Goal: Transaction & Acquisition: Purchase product/service

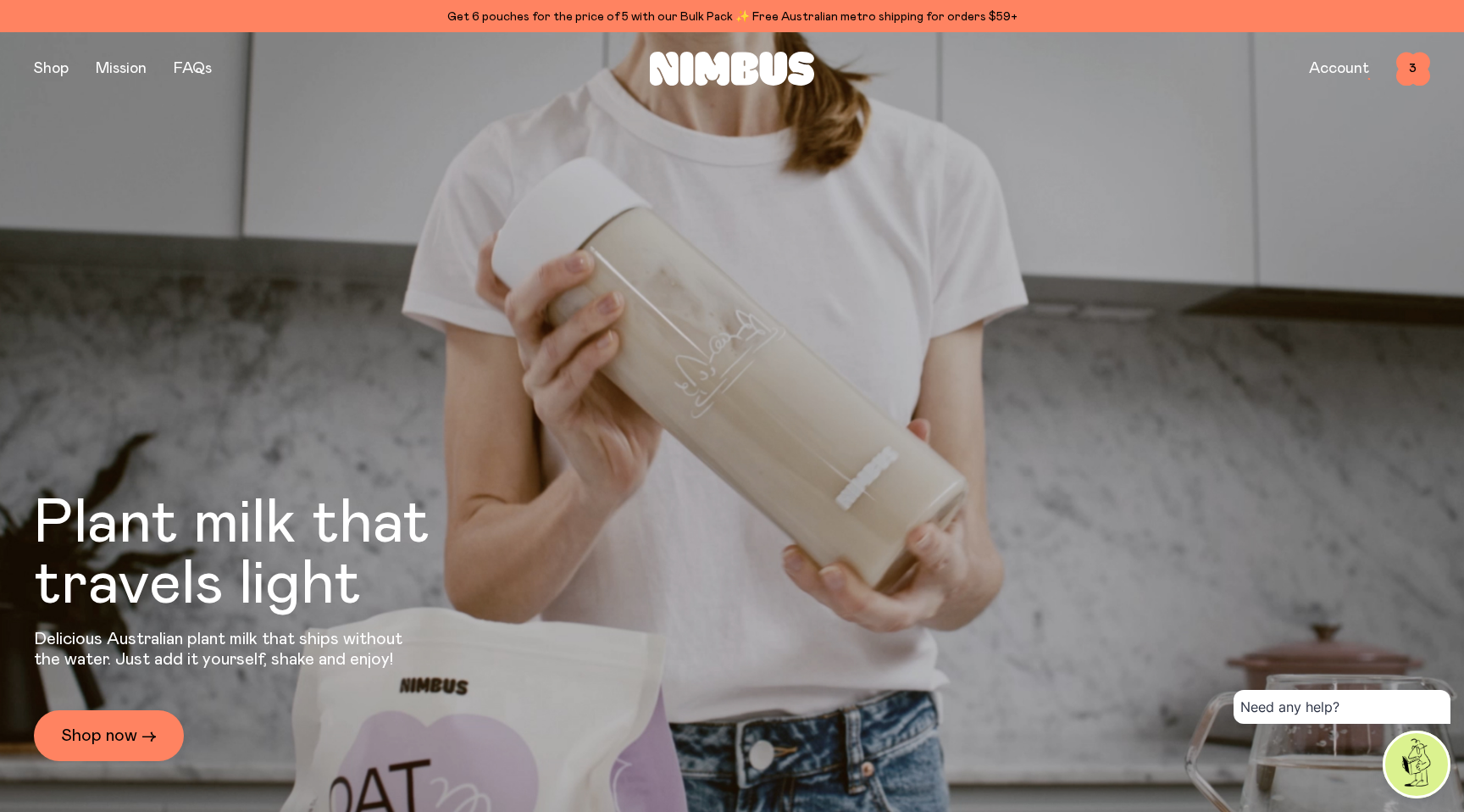
click at [52, 38] on div "Shop Mission FAQs Account 3 3" at bounding box center [731, 69] width 1396 height 74
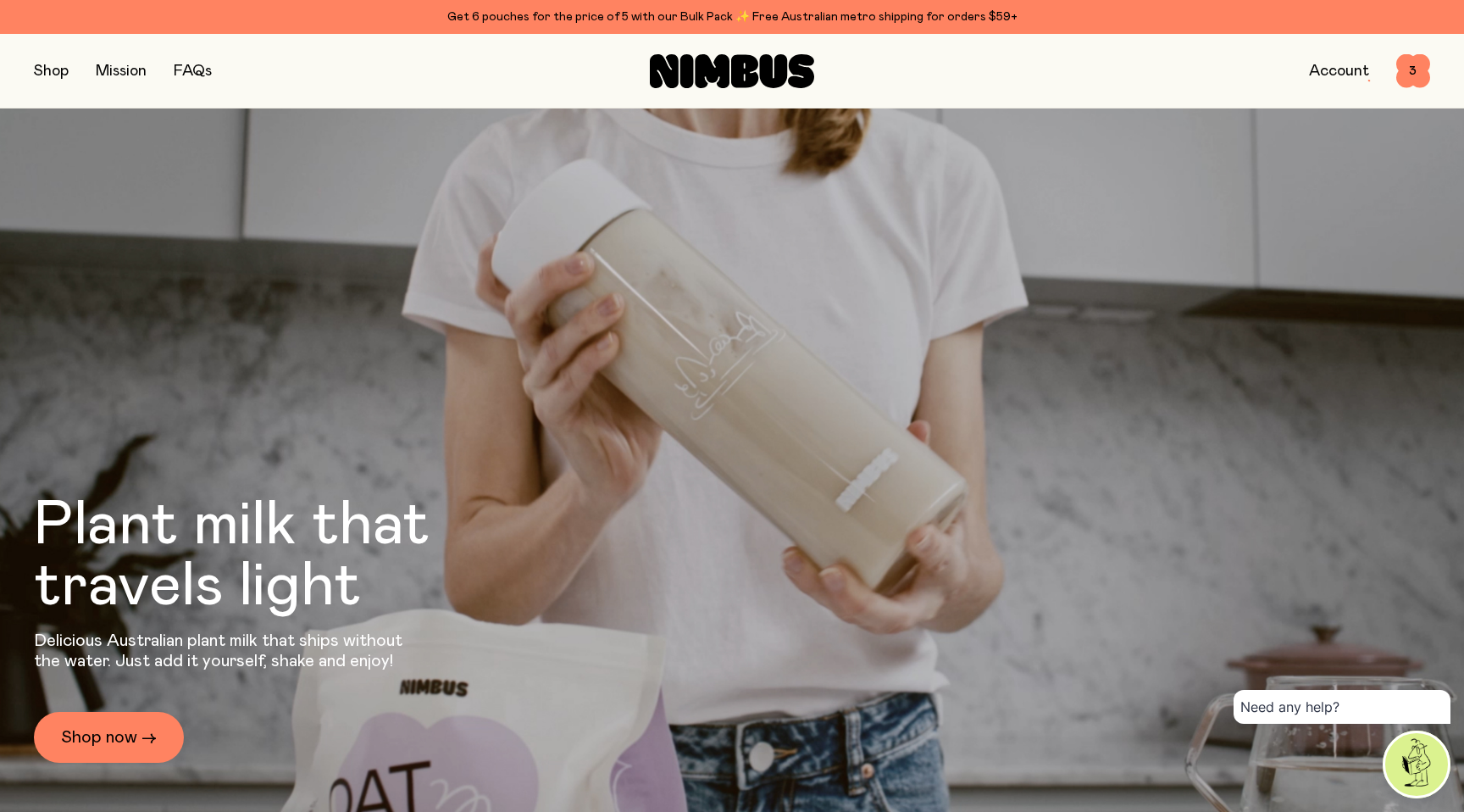
click at [51, 65] on button "button" at bounding box center [50, 71] width 35 height 24
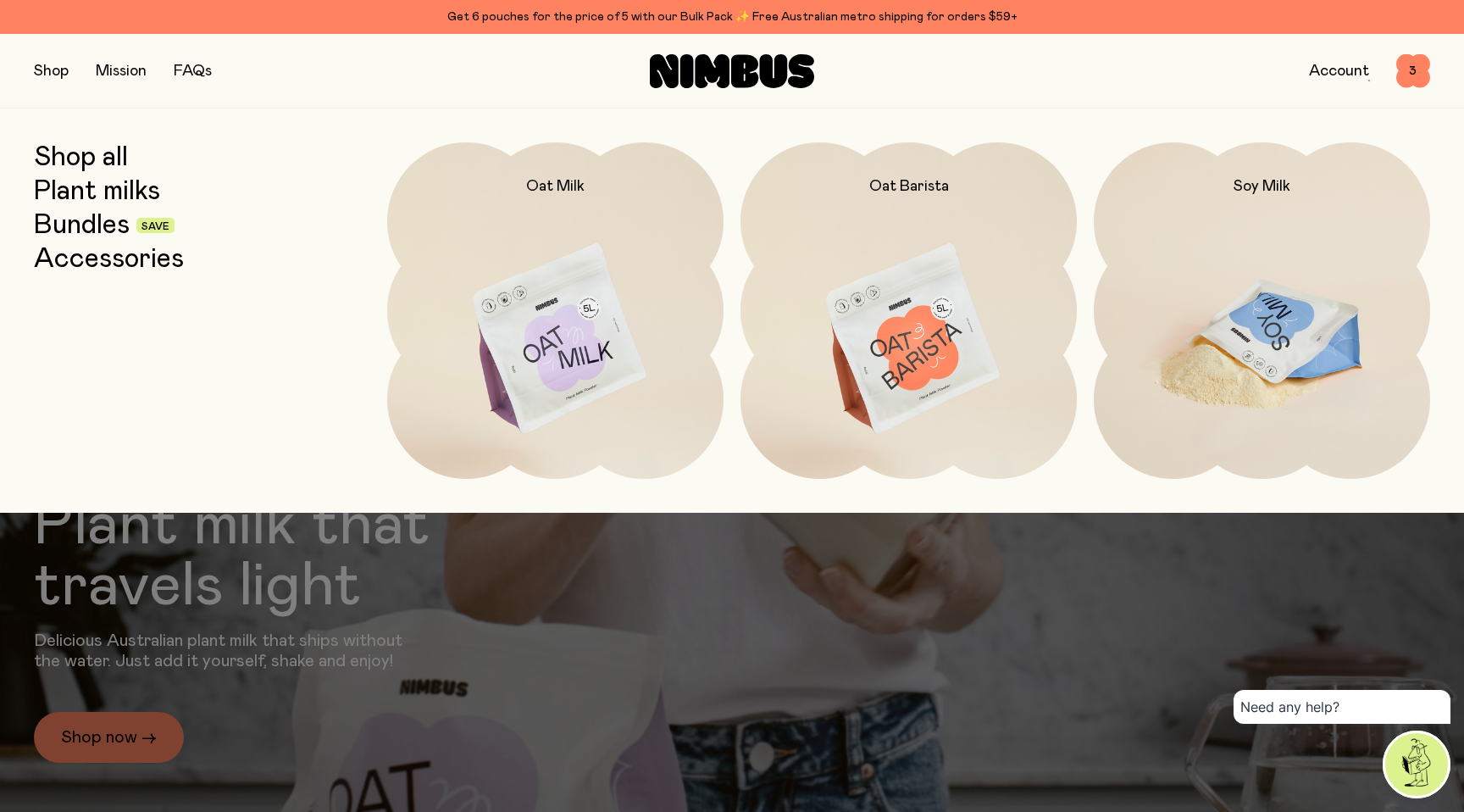
click at [1209, 239] on img at bounding box center [1261, 340] width 336 height 395
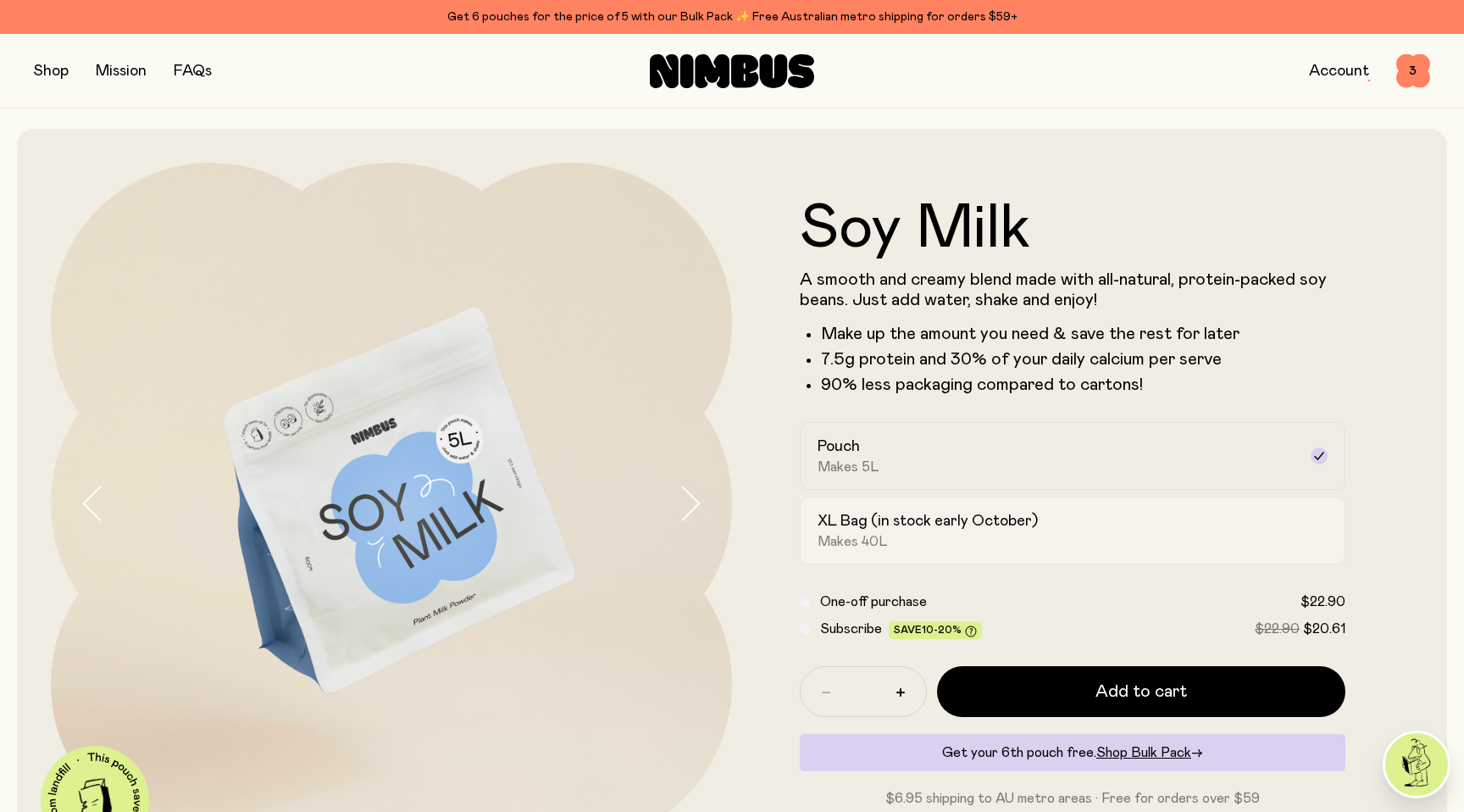
click at [955, 539] on div "XL Bag (in stock early October) Makes 40L" at bounding box center [1057, 529] width 479 height 39
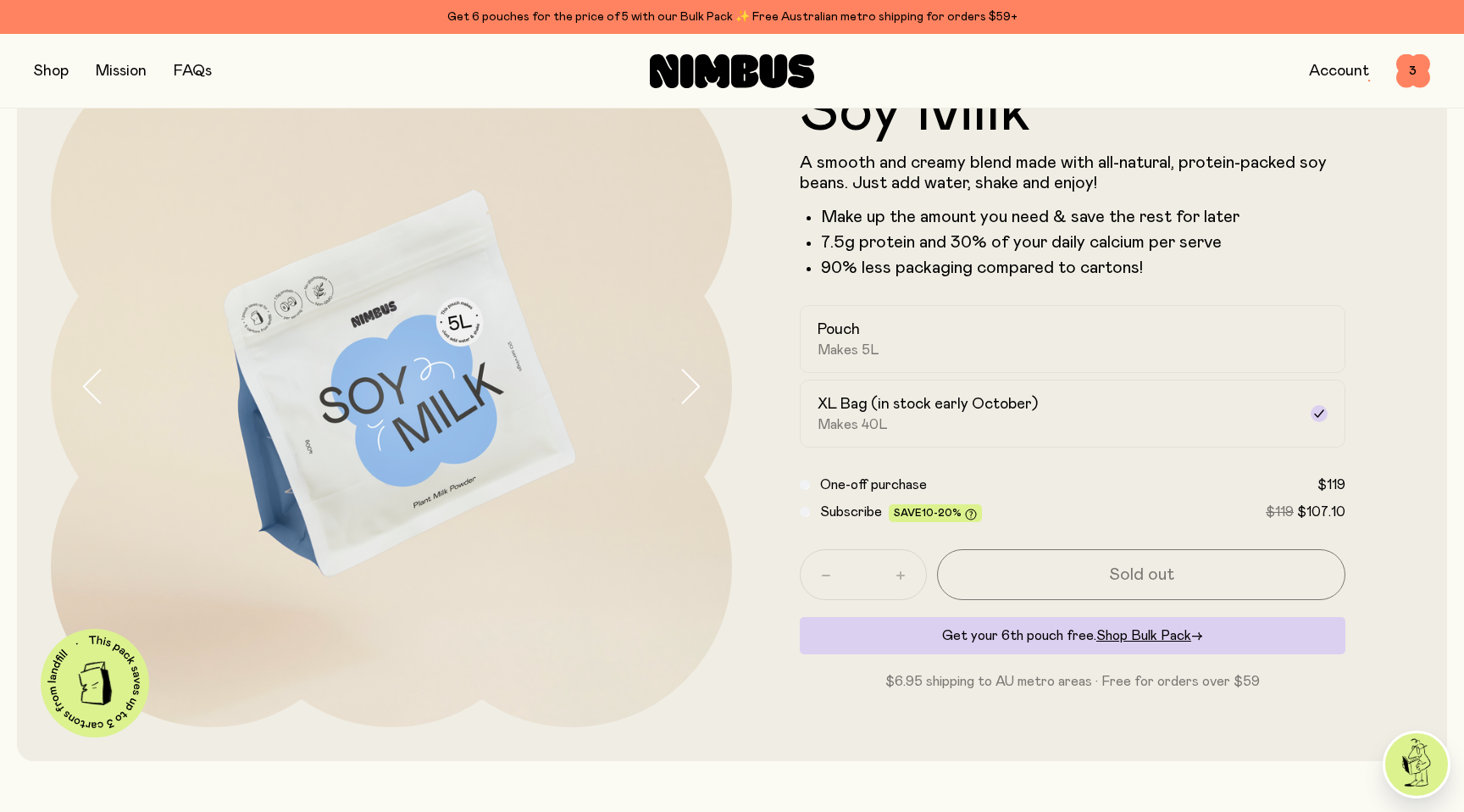
scroll to position [124, 0]
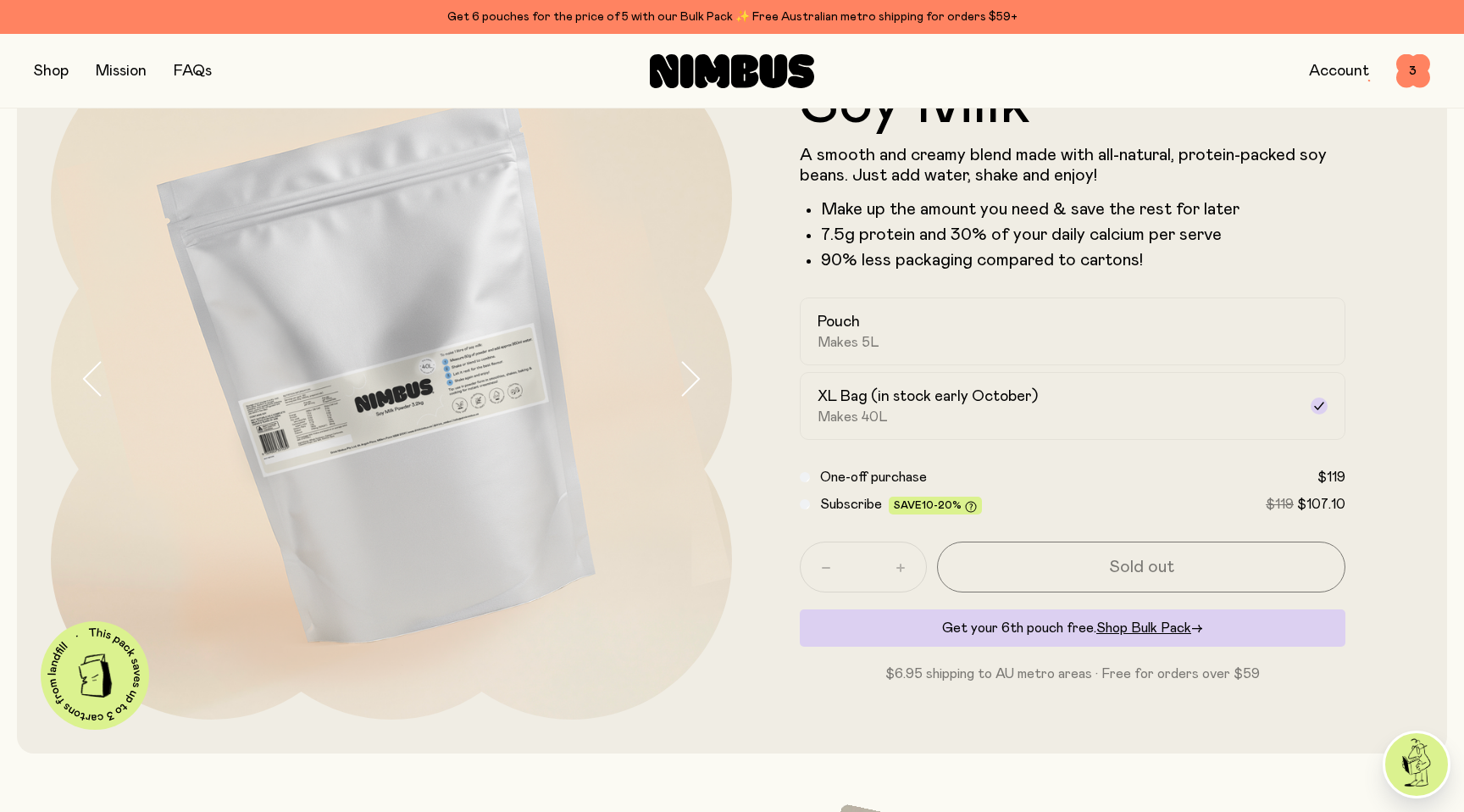
click at [445, 418] on img at bounding box center [390, 378] width 681 height 681
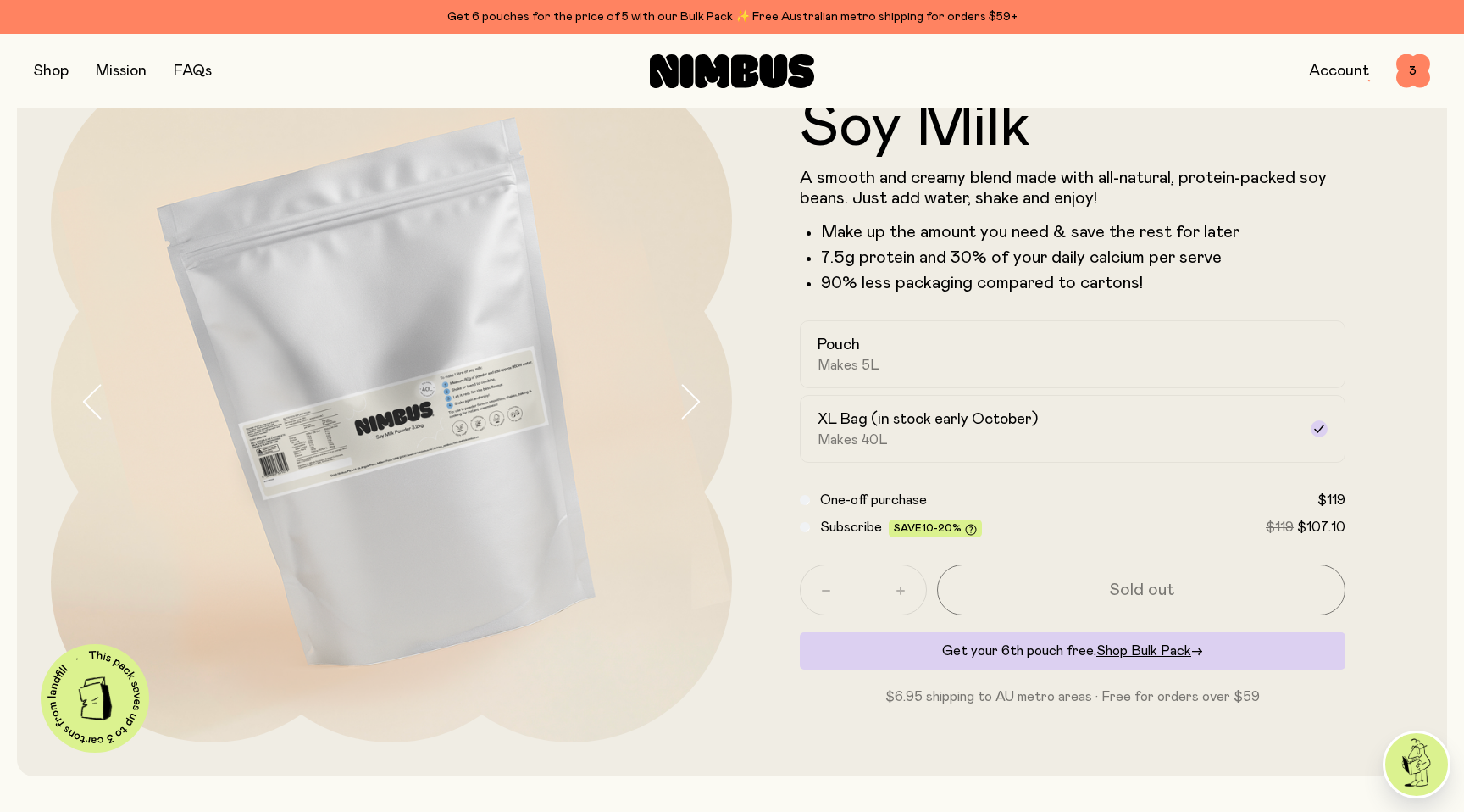
scroll to position [0, 0]
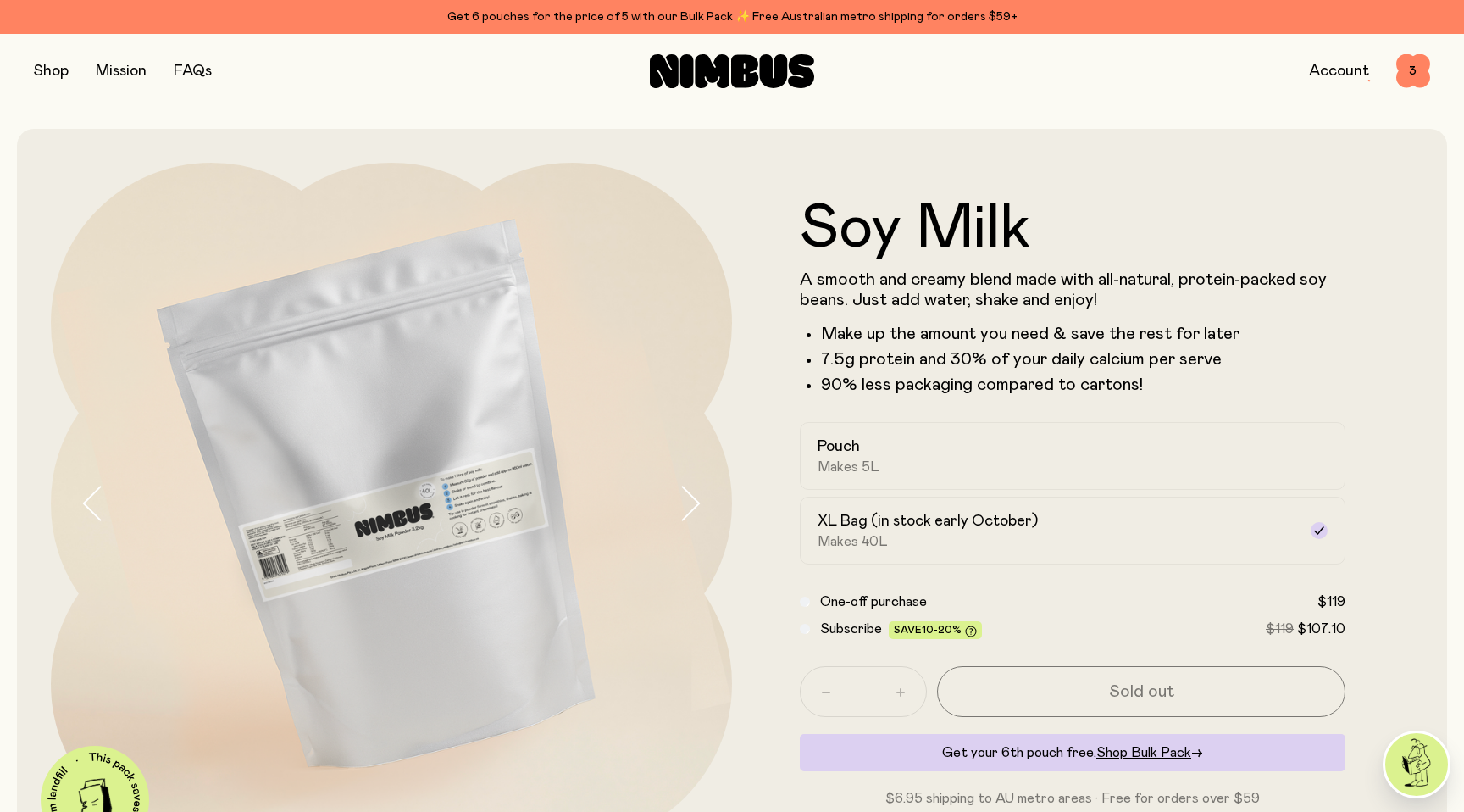
click at [688, 508] on icon "button" at bounding box center [690, 503] width 24 height 36
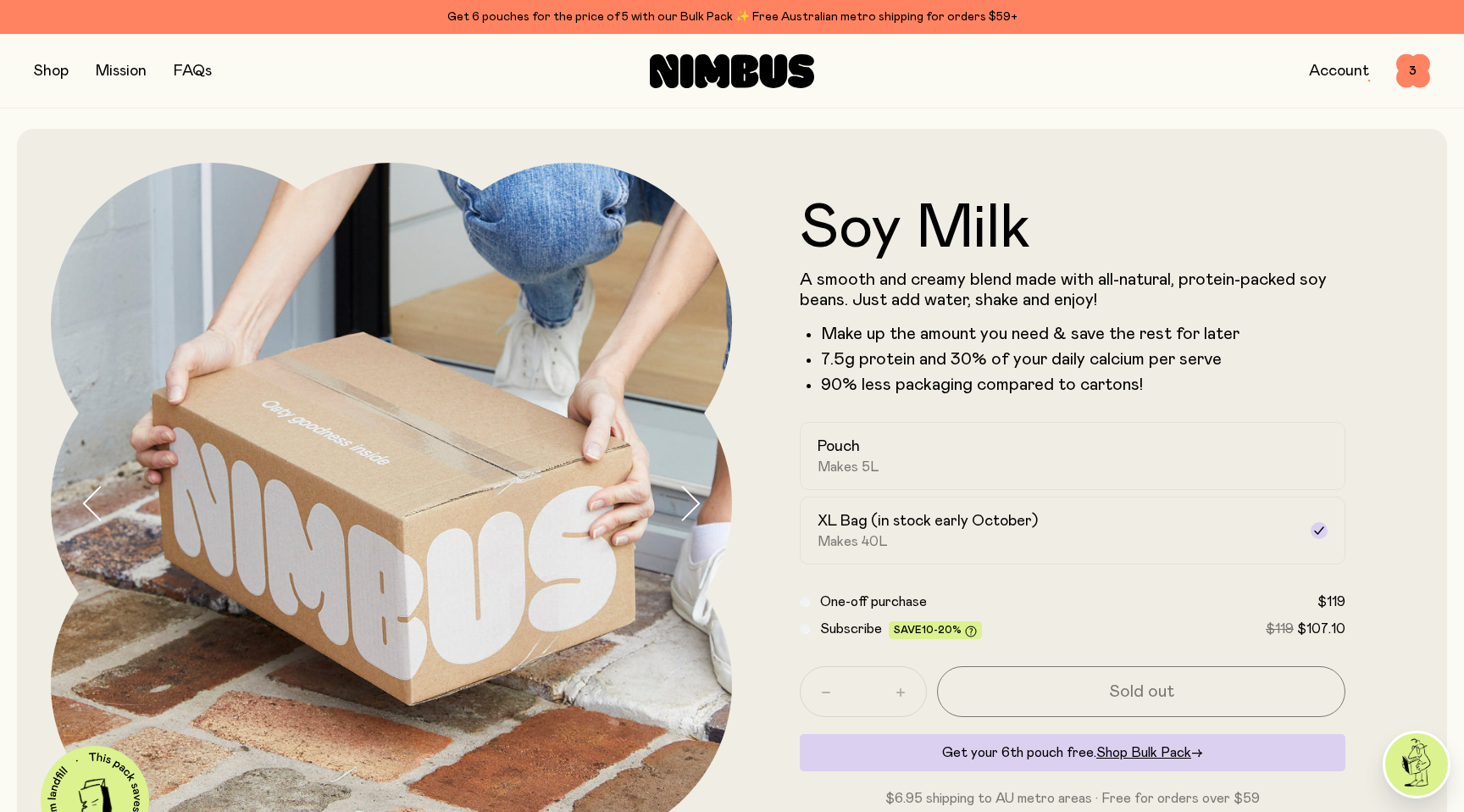
click at [688, 508] on icon "button" at bounding box center [690, 503] width 24 height 36
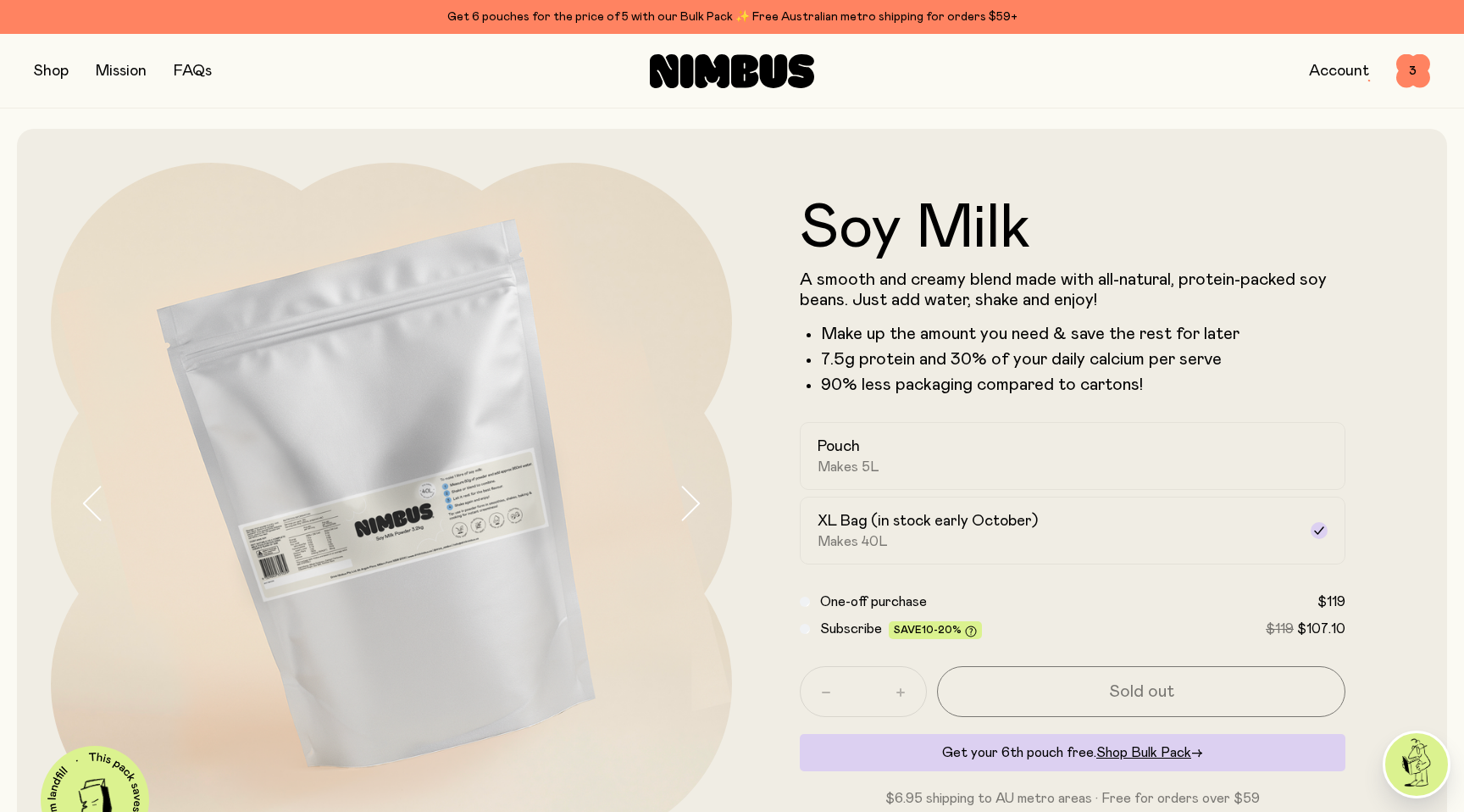
click at [688, 508] on icon "button" at bounding box center [690, 503] width 24 height 36
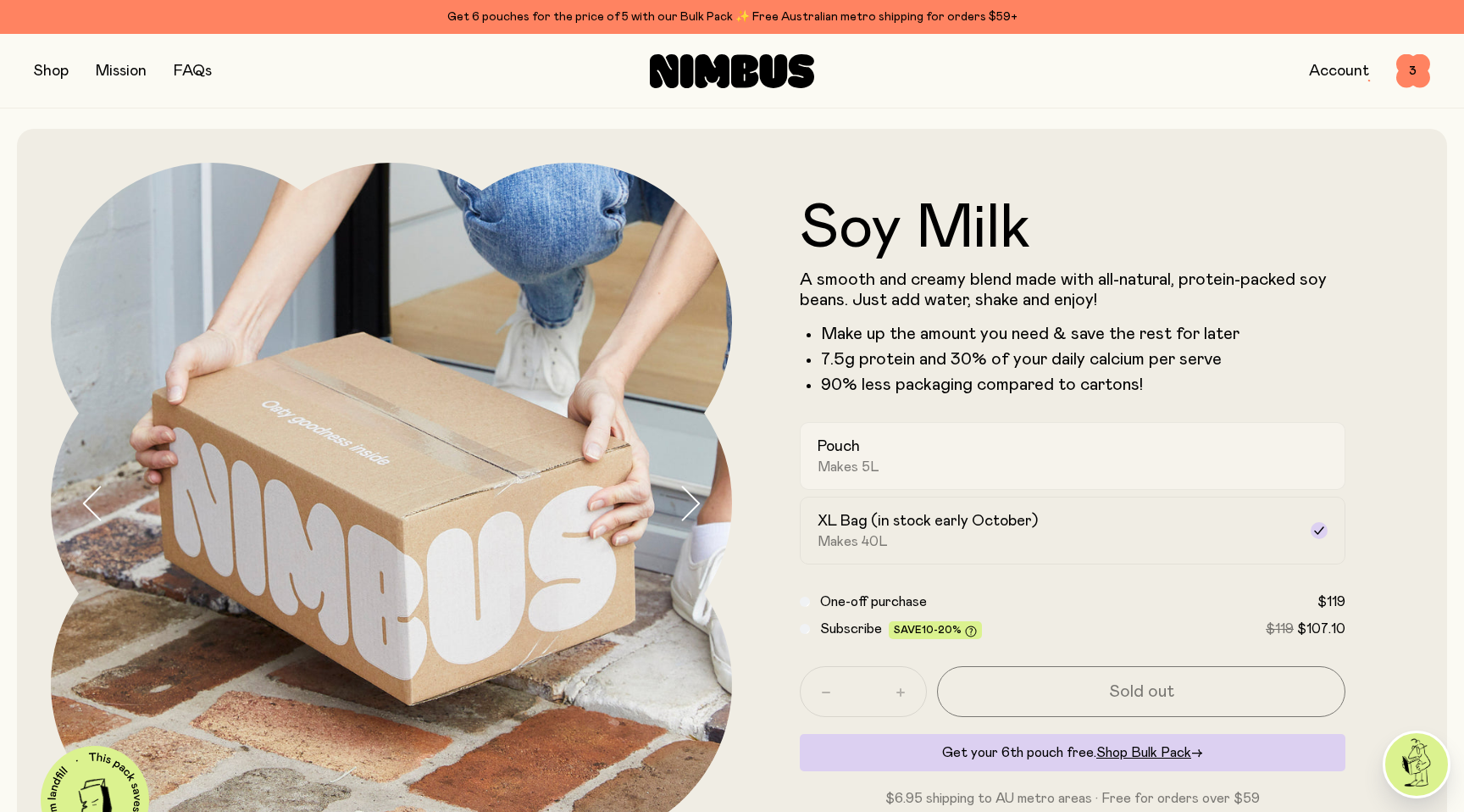
click at [862, 466] on span "Makes 5L" at bounding box center [849, 466] width 62 height 17
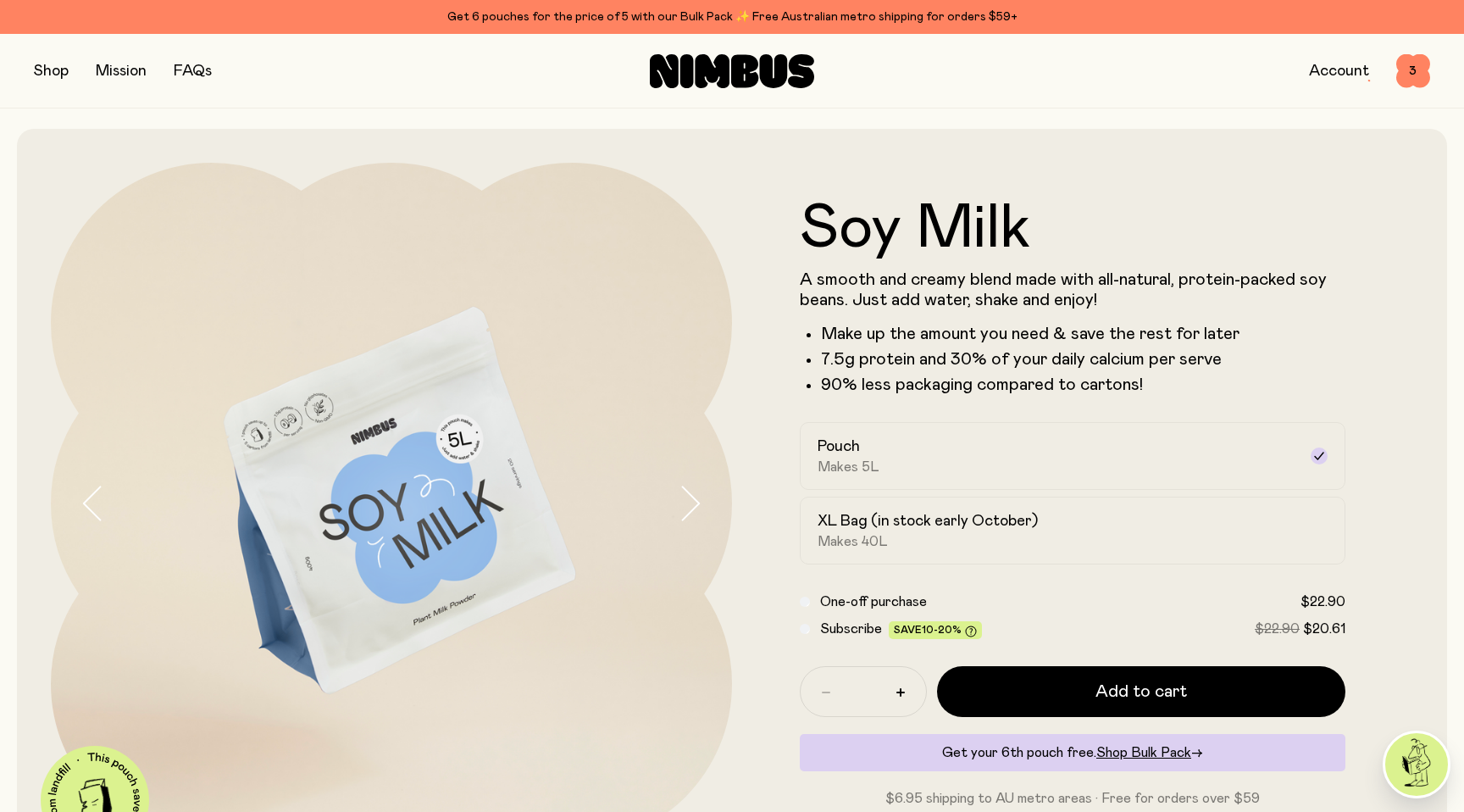
click at [692, 497] on icon "button" at bounding box center [691, 502] width 17 height 33
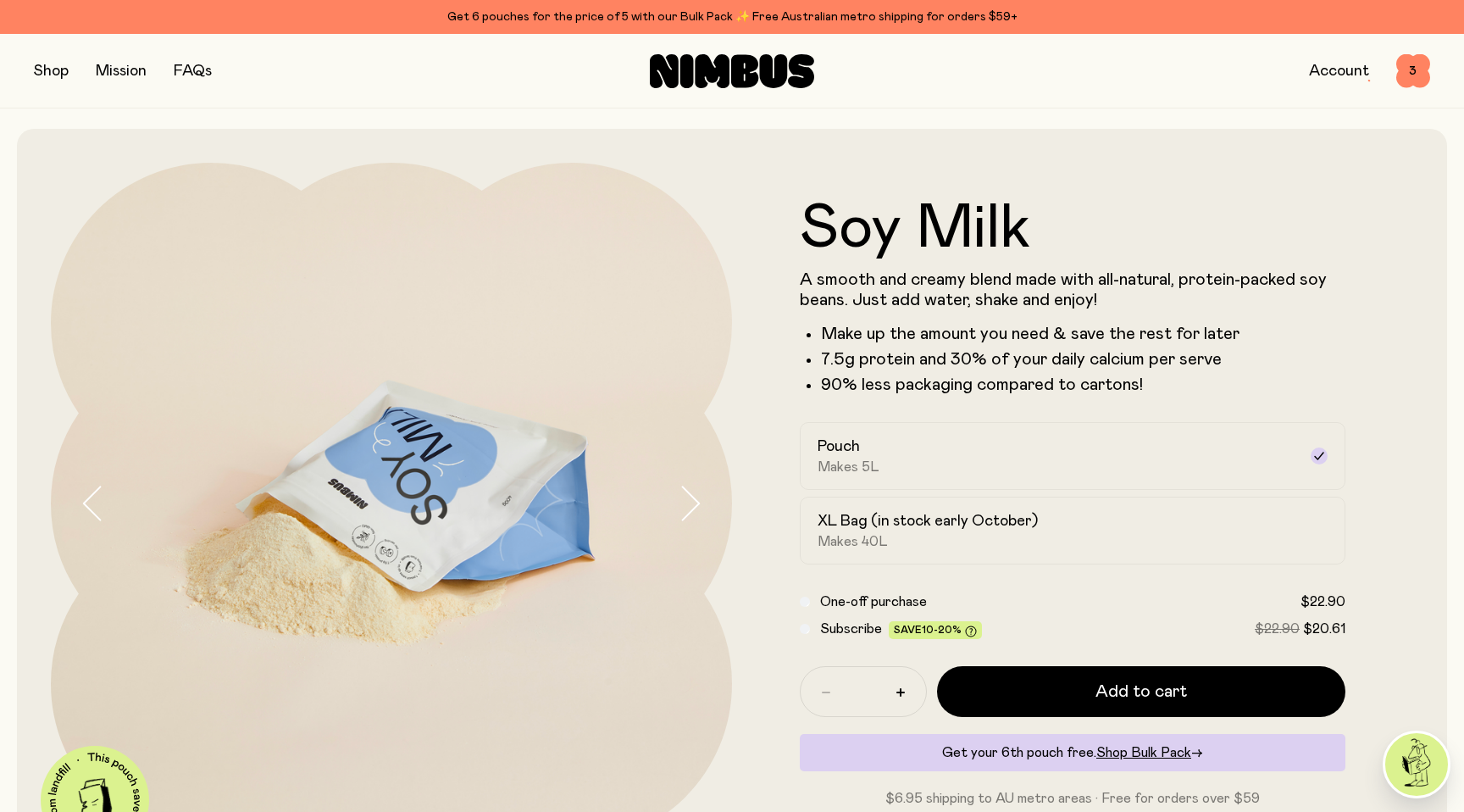
click at [692, 497] on icon "button" at bounding box center [691, 502] width 17 height 33
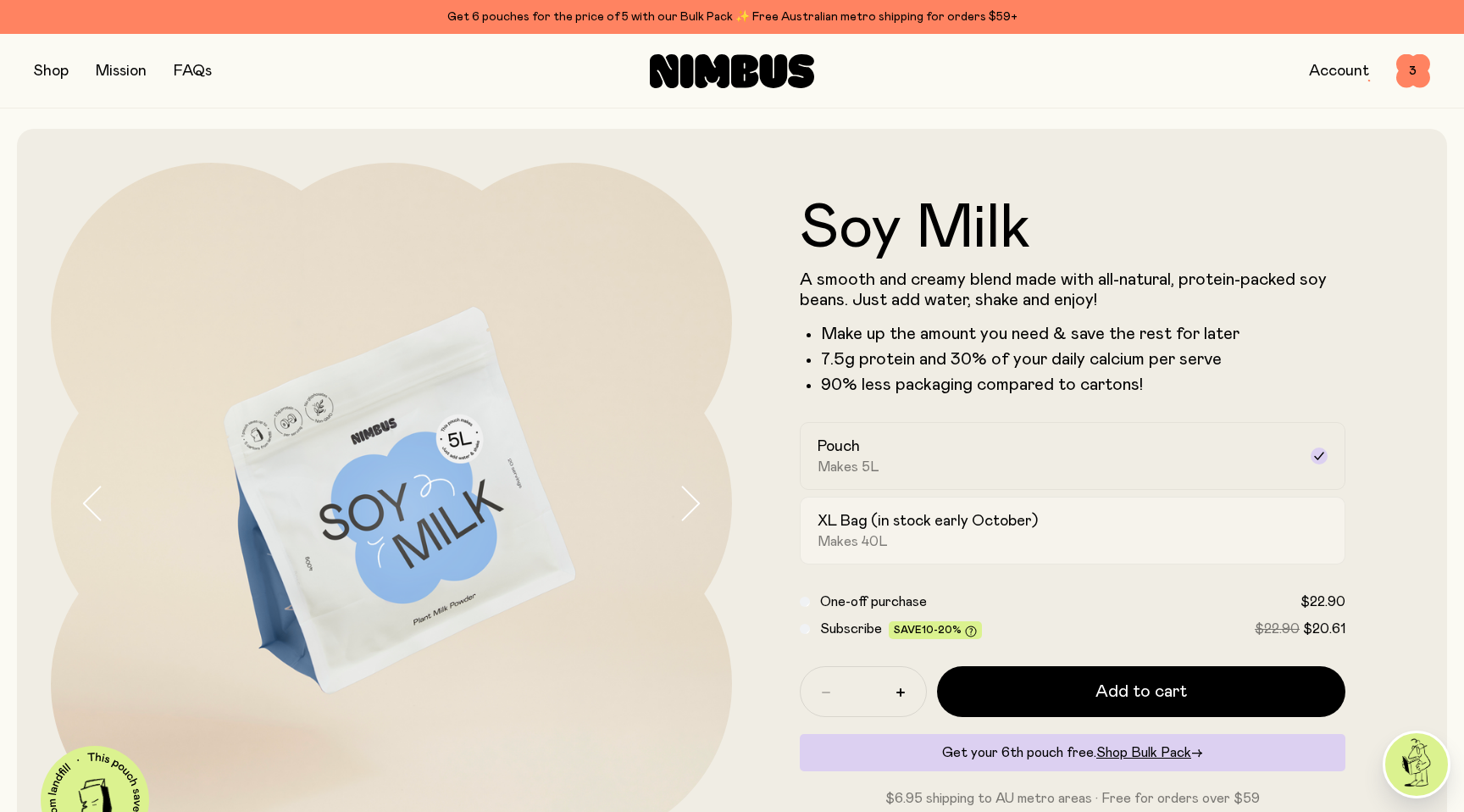
click at [902, 519] on h2 "XL Bag (in stock early October)" at bounding box center [928, 521] width 220 height 21
